Goal: Transaction & Acquisition: Purchase product/service

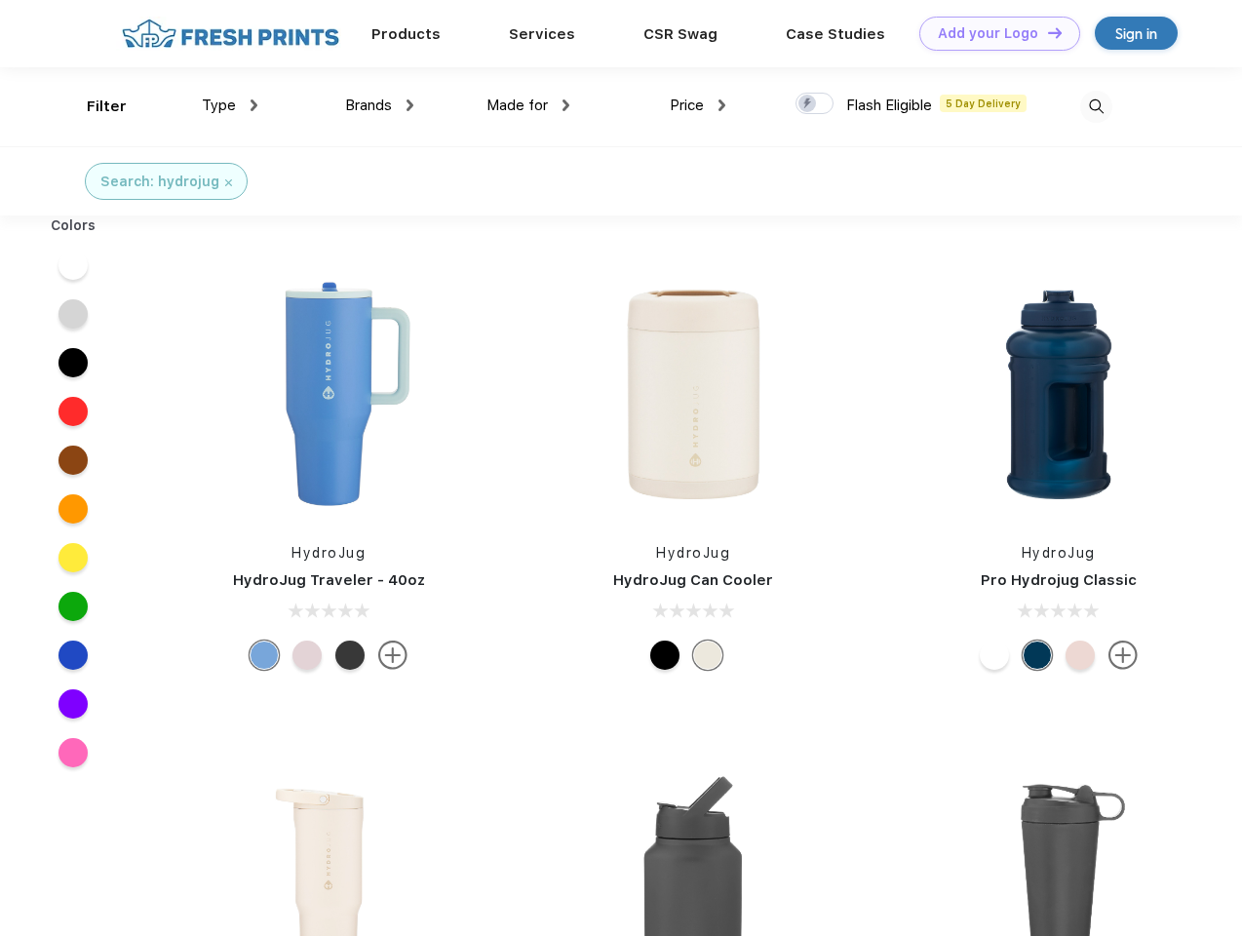
scroll to position [1, 0]
click at [992, 33] on link "Add your Logo Design Tool" at bounding box center [999, 34] width 161 height 34
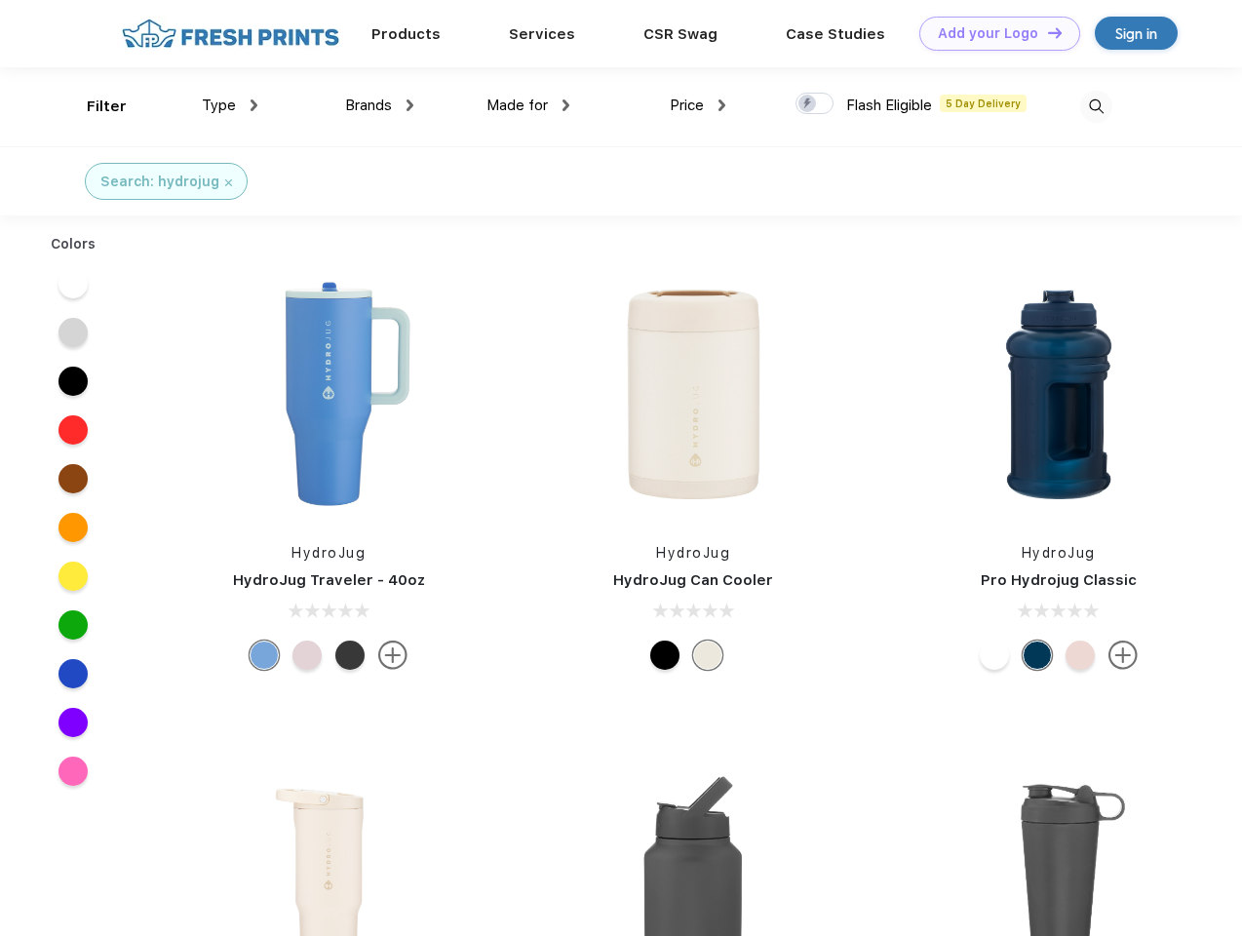
click at [94, 106] on div "Filter" at bounding box center [107, 107] width 40 height 22
click at [230, 105] on span "Type" at bounding box center [219, 105] width 34 height 18
click at [379, 105] on span "Brands" at bounding box center [368, 105] width 47 height 18
click at [528, 105] on span "Made for" at bounding box center [516, 105] width 61 height 18
click at [698, 105] on span "Price" at bounding box center [687, 105] width 34 height 18
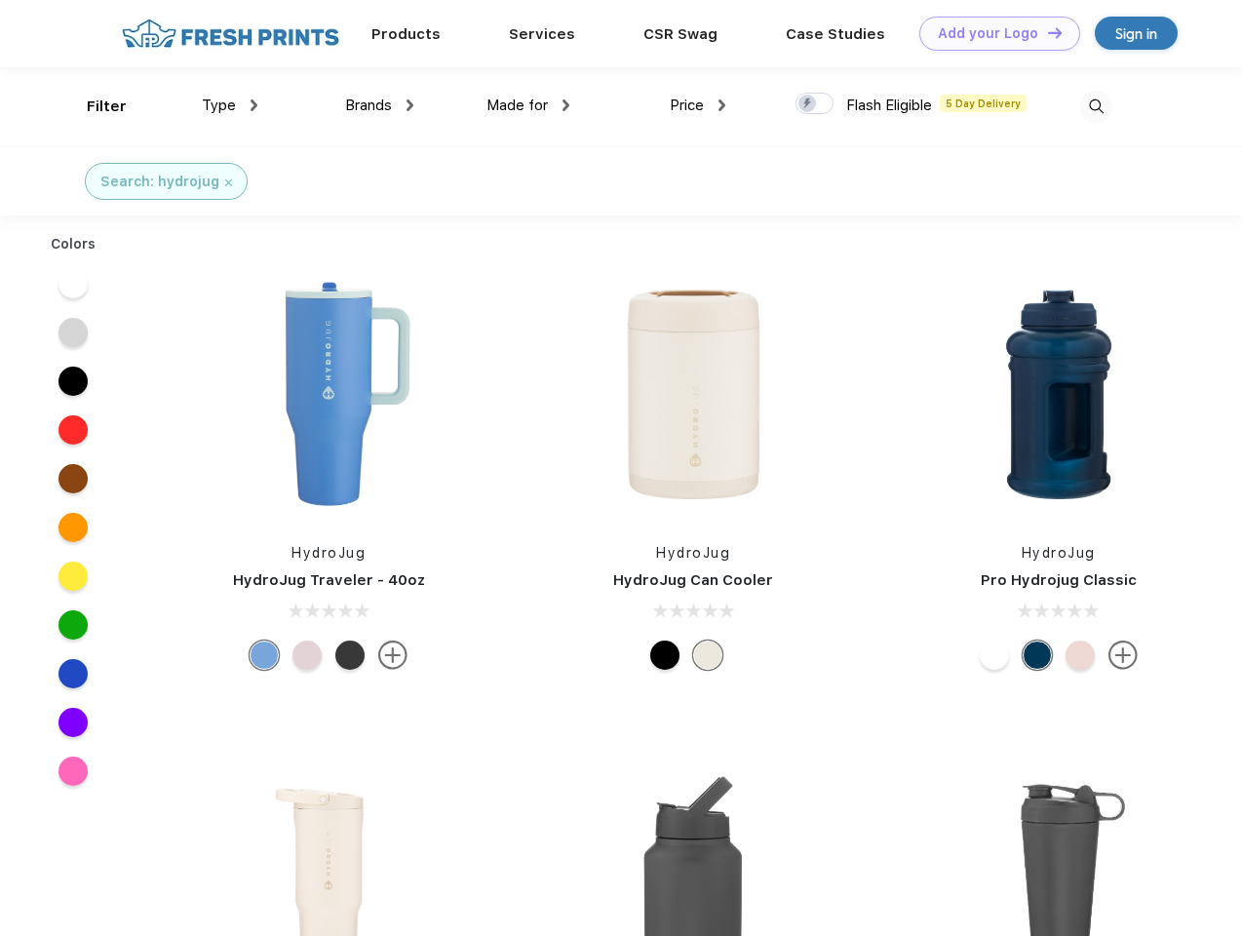
click at [815, 104] on div at bounding box center [814, 103] width 38 height 21
click at [808, 104] on input "checkbox" at bounding box center [801, 98] width 13 height 13
checkbox input "true"
